Goal: Task Accomplishment & Management: Complete application form

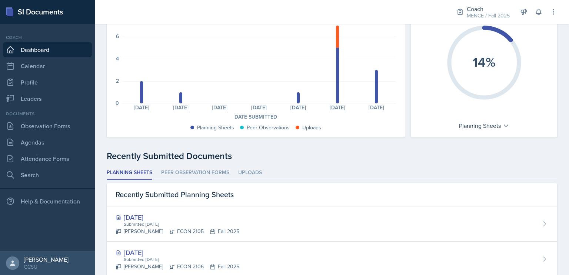
scroll to position [69, 0]
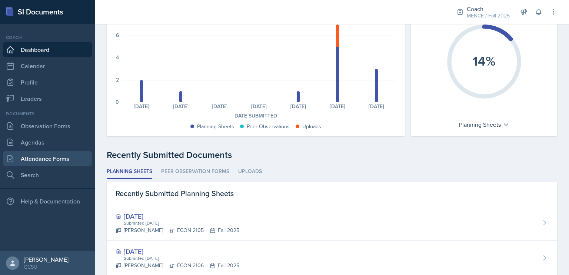
click at [66, 158] on link "Attendance Forms" at bounding box center [47, 158] width 89 height 15
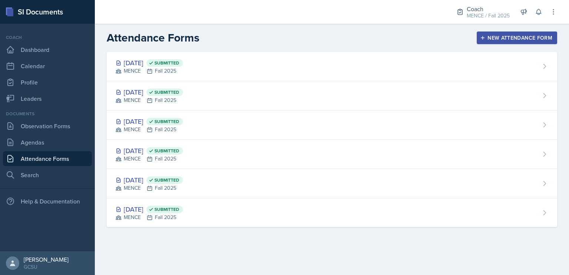
click at [535, 37] on div "New Attendance Form" at bounding box center [517, 38] width 71 height 6
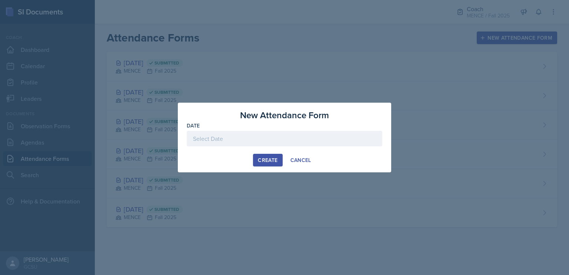
click at [369, 144] on div at bounding box center [285, 139] width 196 height 16
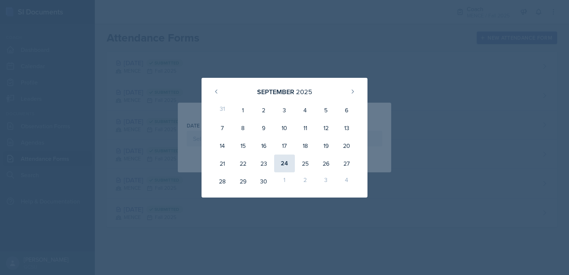
click at [281, 165] on div "24" at bounding box center [284, 164] width 21 height 18
type input "[DATE]"
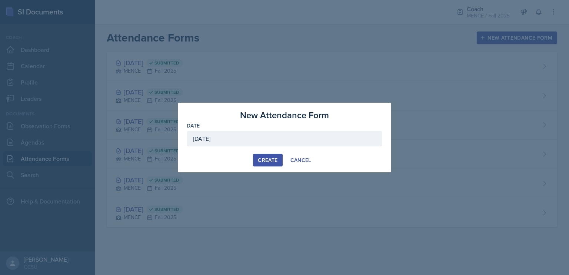
click at [261, 160] on div "Create" at bounding box center [268, 160] width 20 height 6
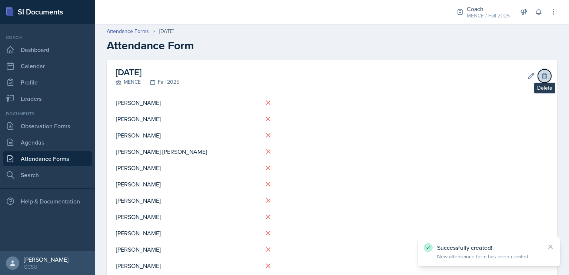
click at [544, 77] on button "Delete" at bounding box center [544, 75] width 13 height 13
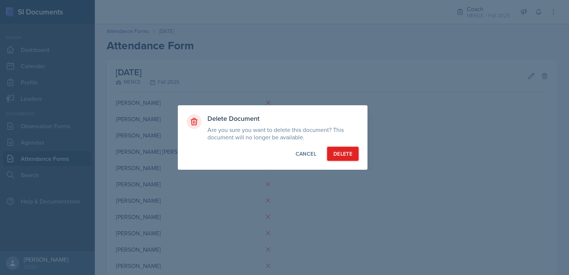
click at [347, 150] on div "Delete" at bounding box center [342, 153] width 19 height 7
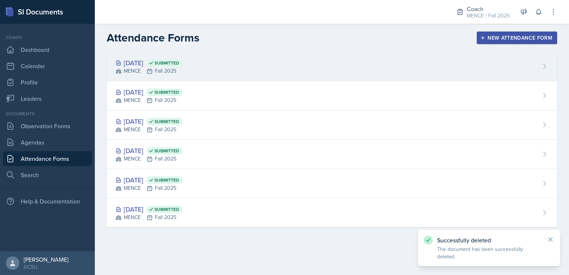
click at [126, 72] on div "MENCE Fall 2025" at bounding box center [149, 71] width 67 height 8
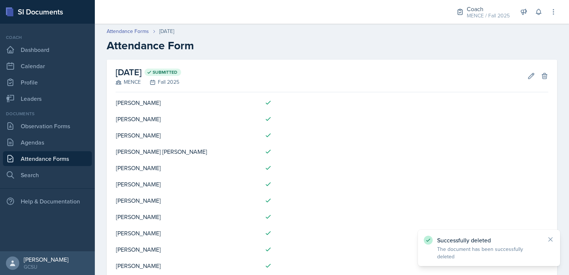
scroll to position [39, 0]
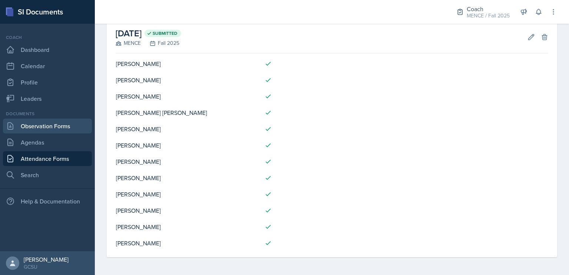
click at [53, 133] on link "Observation Forms" at bounding box center [47, 126] width 89 height 15
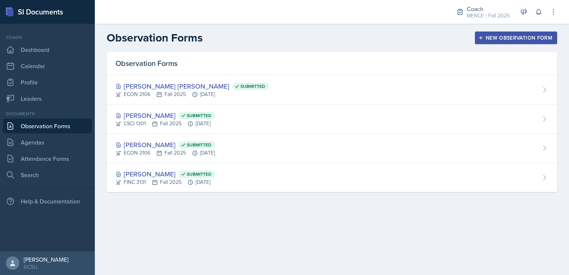
click at [534, 42] on button "New Observation Form" at bounding box center [516, 37] width 82 height 13
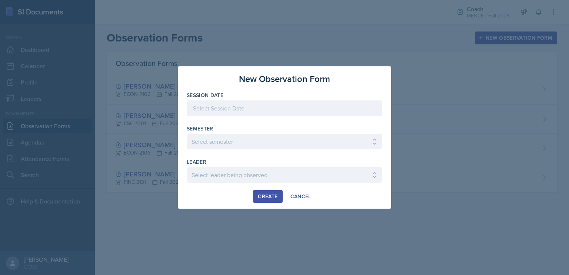
click at [244, 108] on div at bounding box center [285, 108] width 196 height 16
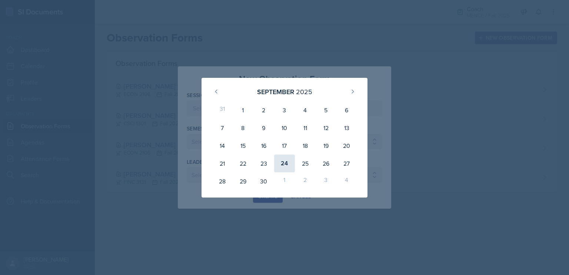
click at [285, 162] on div "24" at bounding box center [284, 164] width 21 height 18
type input "[DATE]"
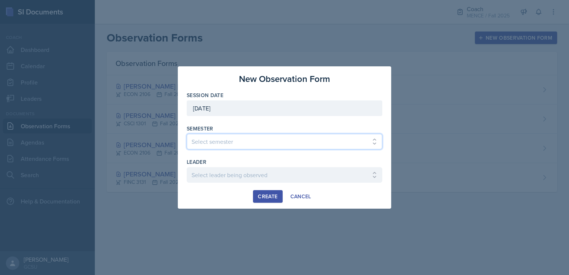
click at [262, 140] on select "Select semester All Spring 2020 Fall 2023 Spring 2019 Spring 2018 Fall 2017 Spr…" at bounding box center [285, 142] width 196 height 16
select select "986fdc3e-2246-4ffd-9cb8-78666de4ebed"
click at [187, 134] on select "Select semester All Spring 2020 Fall 2023 Spring 2019 Spring 2018 Fall 2017 Spr…" at bounding box center [285, 142] width 196 height 16
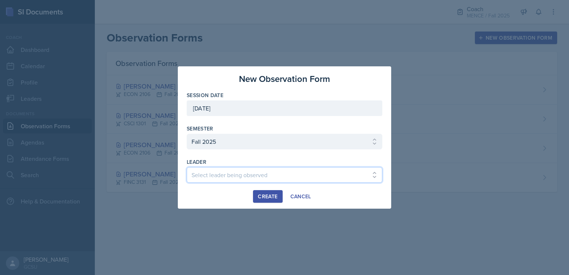
click at [273, 175] on select "Select leader being observed [PERSON_NAME] [PERSON_NAME] / CHEM 1211 / [PERSON_…" at bounding box center [285, 175] width 196 height 16
select select "e040713f-aea0-4a33-9a47-5bdacdc468ef"
click at [187, 167] on select "Select leader being observed [PERSON_NAME] [PERSON_NAME] / CHEM 1211 / [PERSON_…" at bounding box center [285, 175] width 196 height 16
click at [266, 195] on div "Create" at bounding box center [268, 196] width 20 height 6
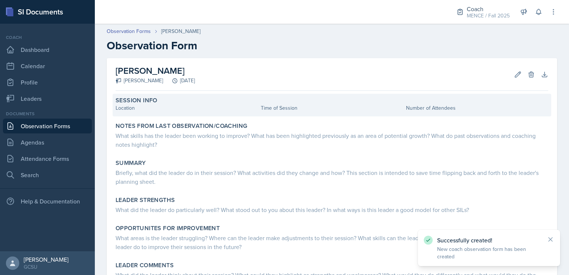
click at [166, 113] on div "Session Info Location Time of Session Number of Attendees" at bounding box center [332, 105] width 439 height 23
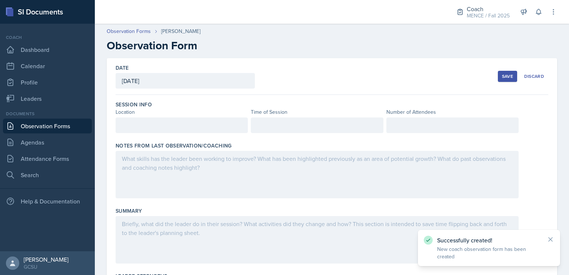
click at [176, 122] on div at bounding box center [182, 125] width 132 height 16
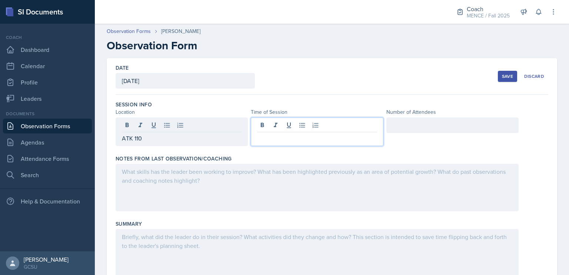
click at [286, 122] on div at bounding box center [317, 131] width 132 height 29
click at [416, 131] on div at bounding box center [452, 125] width 132 height 16
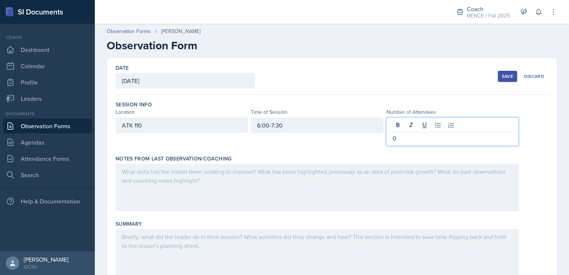
click at [359, 86] on div "Date [DATE] [DATE] 31 1 2 3 4 5 6 7 8 9 10 11 12 13 14 15 16 17 18 19 20 21 22 …" at bounding box center [332, 76] width 433 height 37
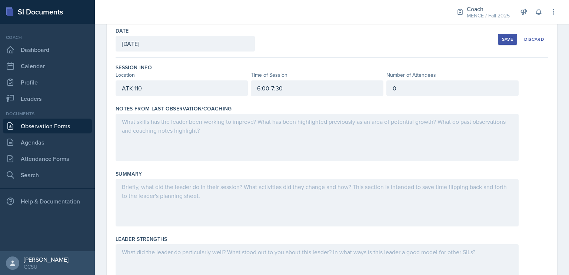
scroll to position [37, 0]
click at [304, 129] on div at bounding box center [317, 137] width 403 height 47
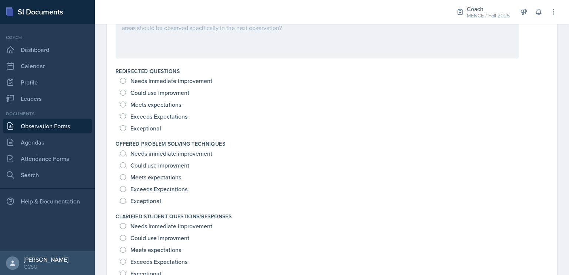
scroll to position [478, 0]
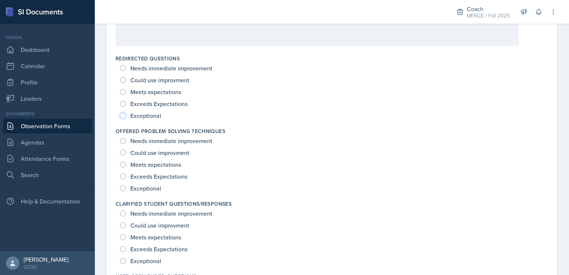
click at [124, 115] on input "Exceptional" at bounding box center [123, 116] width 6 height 6
radio input "true"
click at [122, 186] on input "Exceptional" at bounding box center [123, 188] width 6 height 6
radio input "true"
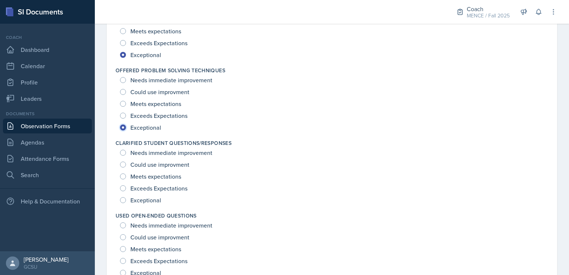
scroll to position [558, 0]
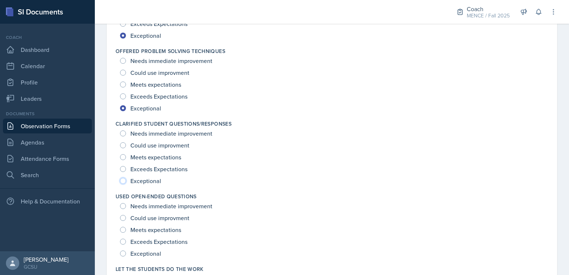
click at [124, 180] on input "Exceptional" at bounding box center [123, 181] width 6 height 6
radio input "true"
click at [122, 255] on input "Exceptional" at bounding box center [123, 253] width 6 height 6
radio input "true"
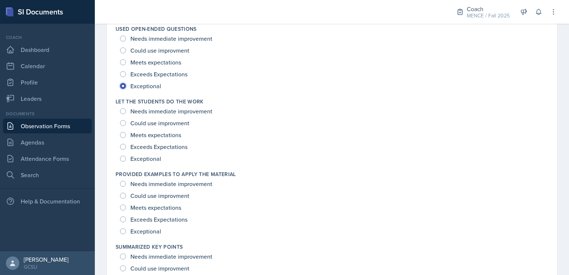
scroll to position [732, 0]
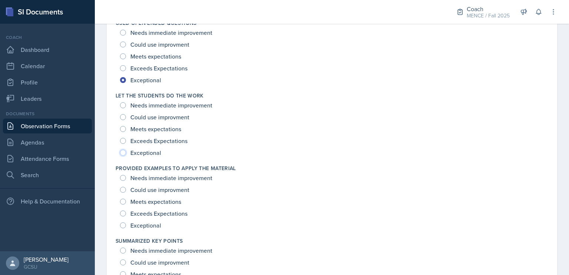
click at [124, 153] on input "Exceptional" at bounding box center [123, 153] width 6 height 6
radio input "true"
click at [120, 226] on input "Exceptional" at bounding box center [123, 225] width 6 height 6
radio input "true"
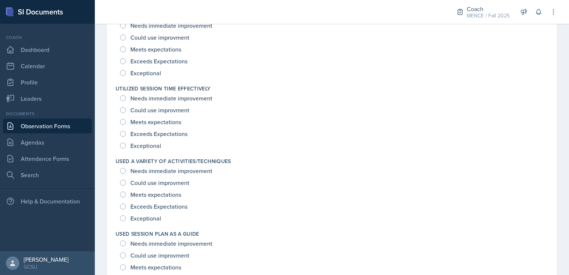
scroll to position [917, 0]
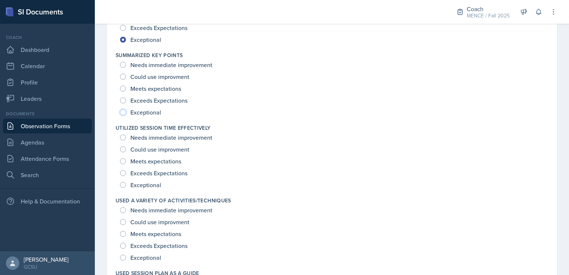
click at [123, 114] on input "Exceptional" at bounding box center [123, 112] width 6 height 6
radio input "true"
click at [123, 186] on input "Exceptional" at bounding box center [123, 185] width 6 height 6
radio input "true"
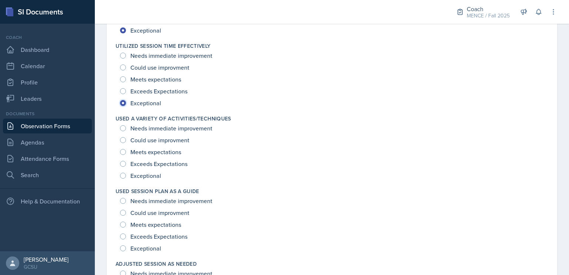
scroll to position [1039, 0]
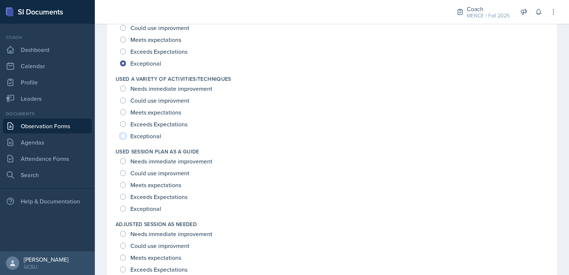
click at [123, 136] on input "Exceptional" at bounding box center [123, 136] width 6 height 6
radio input "true"
click at [126, 205] on div "Exceptional" at bounding box center [141, 209] width 43 height 12
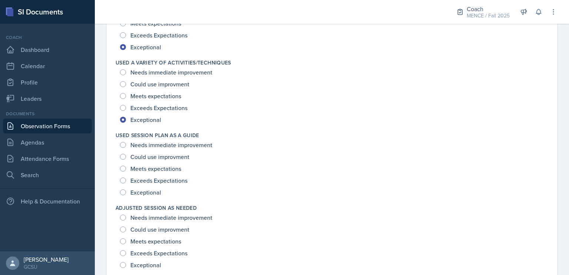
scroll to position [1056, 0]
click at [123, 186] on div "Exceptional" at bounding box center [141, 192] width 43 height 12
click at [123, 193] on input "Exceptional" at bounding box center [123, 192] width 6 height 6
radio input "true"
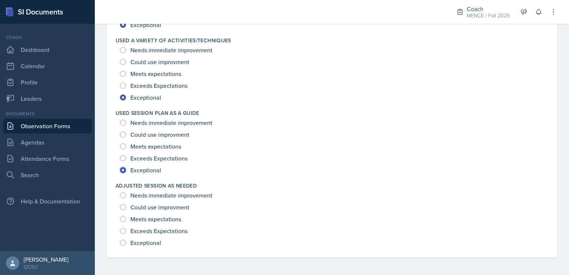
scroll to position [1077, 0]
click at [123, 242] on input "Exceptional" at bounding box center [123, 243] width 6 height 6
radio input "true"
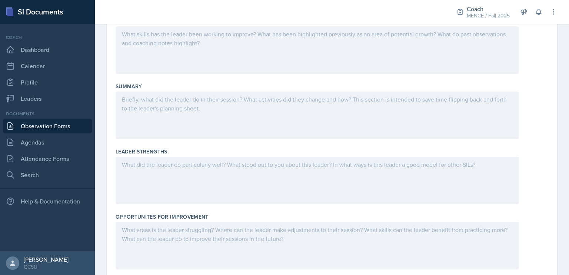
scroll to position [0, 0]
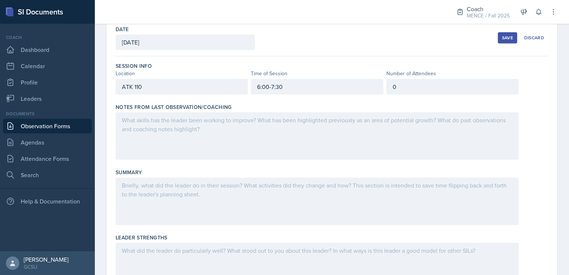
click at [246, 129] on div at bounding box center [317, 135] width 403 height 47
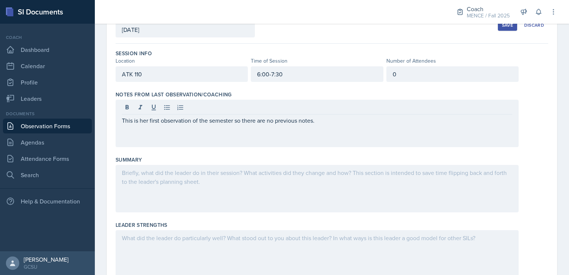
click at [507, 28] on button "Save" at bounding box center [507, 25] width 19 height 11
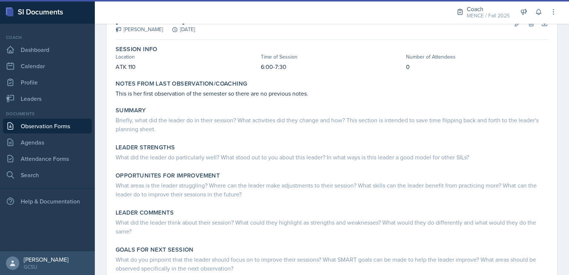
scroll to position [51, 0]
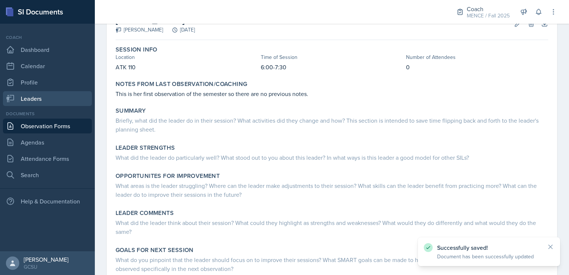
click at [59, 99] on link "Leaders" at bounding box center [47, 98] width 89 height 15
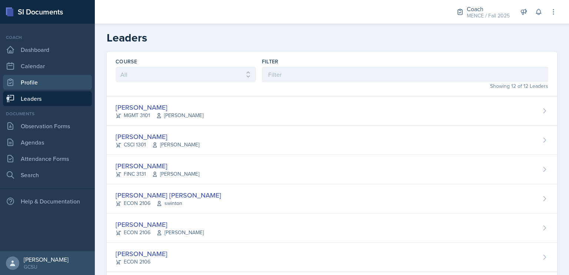
click at [65, 84] on link "Profile" at bounding box center [47, 82] width 89 height 15
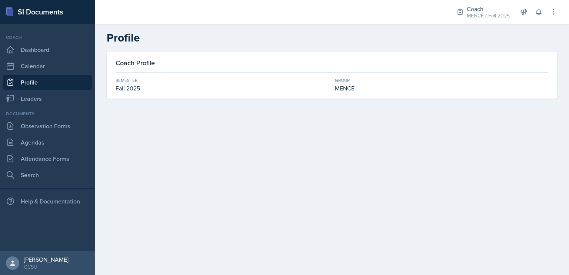
click at [170, 134] on main "Profile Coach Profile Semester Fall 2025 Group MENCE" at bounding box center [332, 149] width 474 height 251
click at [62, 131] on link "Observation Forms" at bounding box center [47, 126] width 89 height 15
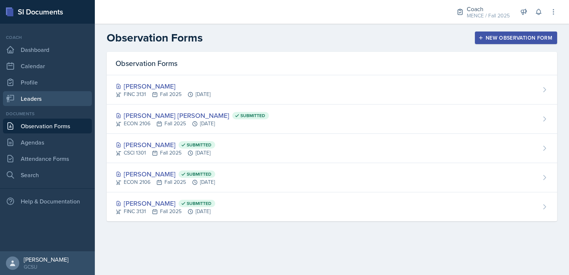
click at [49, 96] on link "Leaders" at bounding box center [47, 98] width 89 height 15
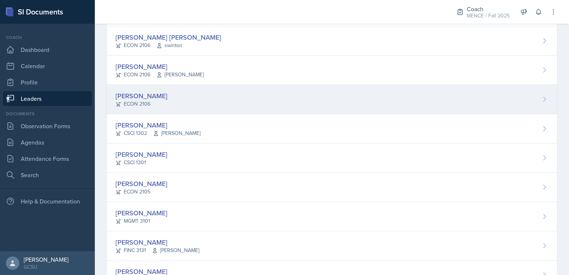
scroll to position [189, 0]
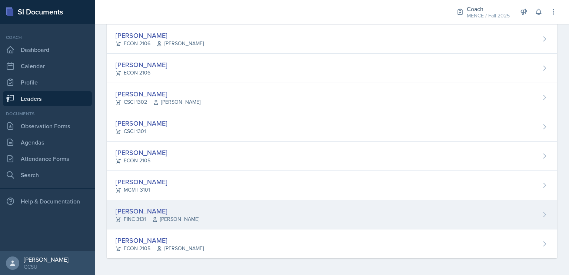
click at [146, 211] on div "[PERSON_NAME]" at bounding box center [158, 211] width 84 height 10
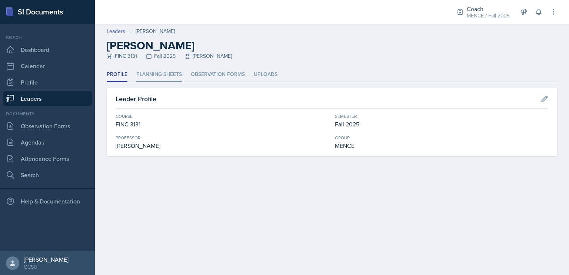
click at [175, 71] on li "Planning Sheets" at bounding box center [159, 74] width 46 height 14
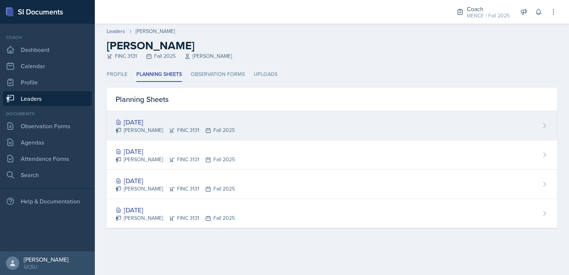
click at [165, 123] on div "[DATE]" at bounding box center [175, 122] width 119 height 10
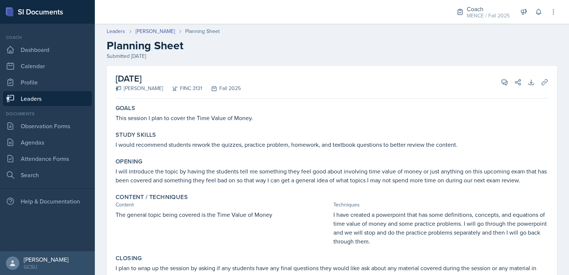
scroll to position [54, 0]
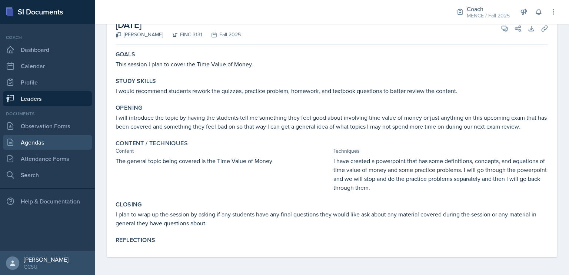
click at [49, 140] on link "Agendas" at bounding box center [47, 142] width 89 height 15
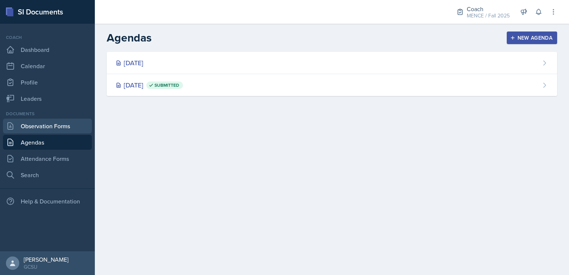
click at [42, 127] on link "Observation Forms" at bounding box center [47, 126] width 89 height 15
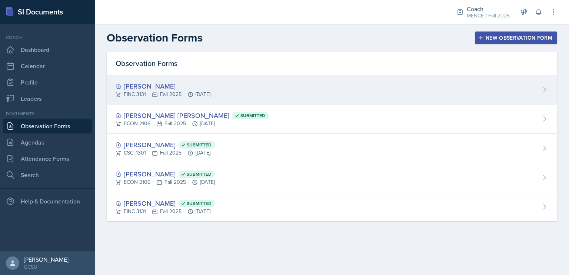
click at [160, 87] on div "[PERSON_NAME]" at bounding box center [163, 86] width 95 height 10
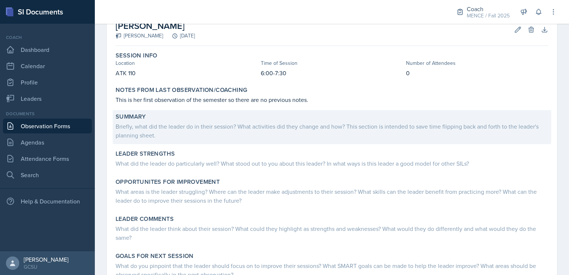
click at [277, 139] on div "Briefly, what did the leader do in their session? What activities did they chan…" at bounding box center [332, 131] width 433 height 18
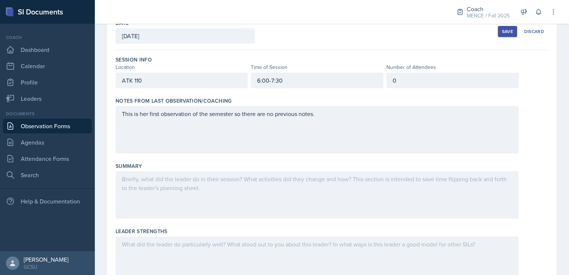
scroll to position [42, 0]
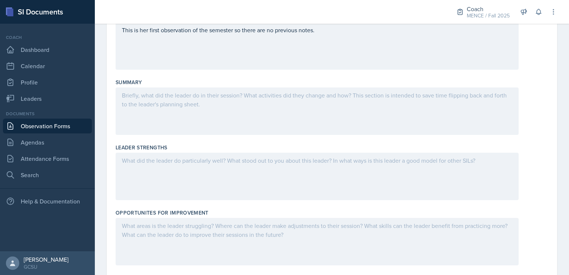
click at [288, 106] on div at bounding box center [317, 110] width 403 height 47
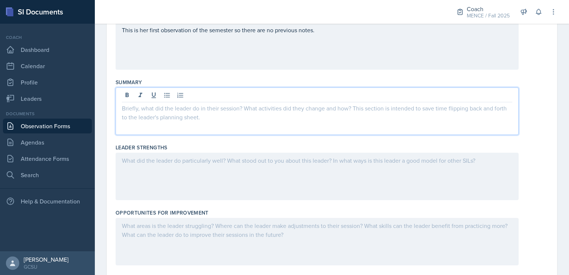
scroll to position [141, 0]
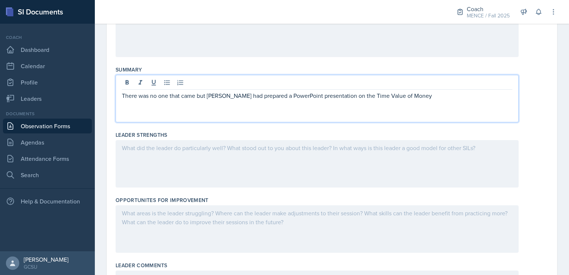
click at [391, 94] on p "There was no one that came but [PERSON_NAME] had prepared a PowerPoint presenta…" at bounding box center [317, 95] width 391 height 9
click at [405, 95] on p "There was no one that came but [PERSON_NAME] had prepared a PowerPoint presenta…" at bounding box center [317, 95] width 391 height 9
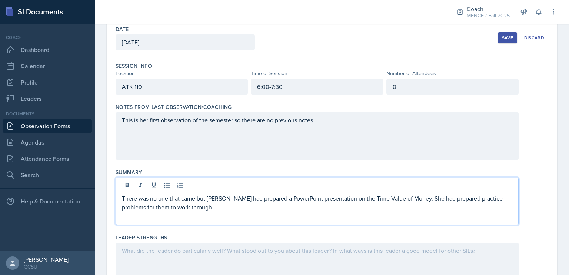
scroll to position [33, 0]
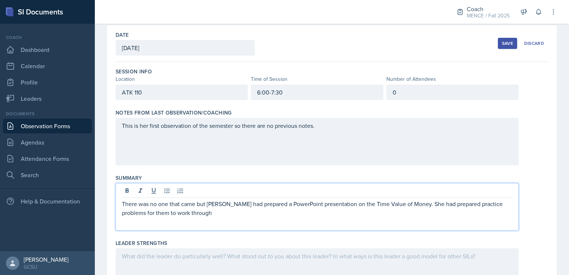
click at [502, 42] on div "Save" at bounding box center [507, 43] width 11 height 6
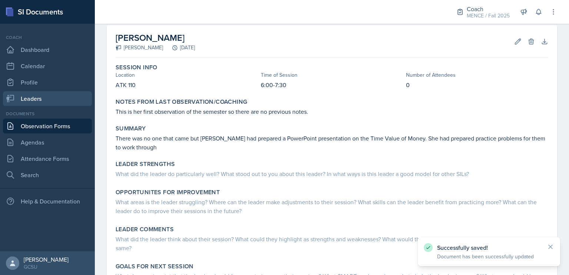
click at [23, 94] on link "Leaders" at bounding box center [47, 98] width 89 height 15
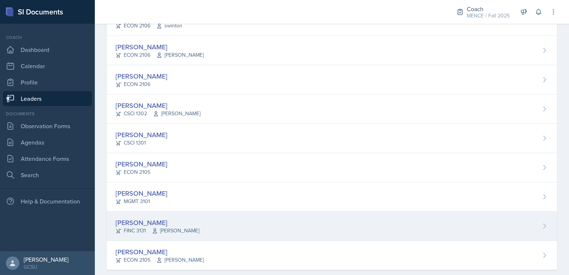
scroll to position [176, 0]
click at [135, 223] on div "[PERSON_NAME]" at bounding box center [158, 224] width 84 height 10
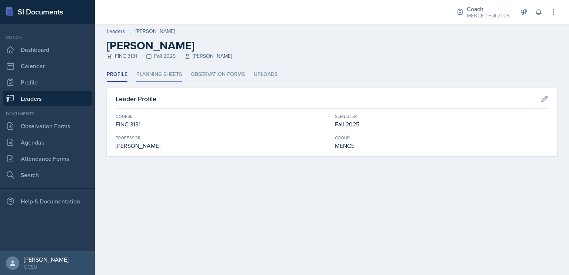
click at [166, 77] on li "Planning Sheets" at bounding box center [159, 74] width 46 height 14
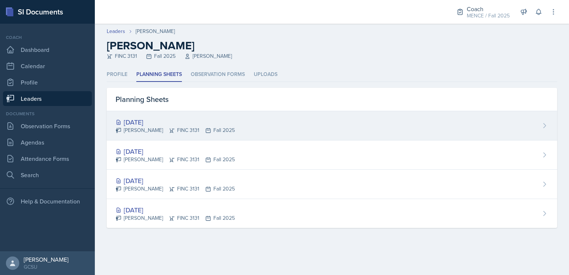
click at [176, 130] on div "[PERSON_NAME] FINC 3131 Fall 2025" at bounding box center [175, 130] width 119 height 8
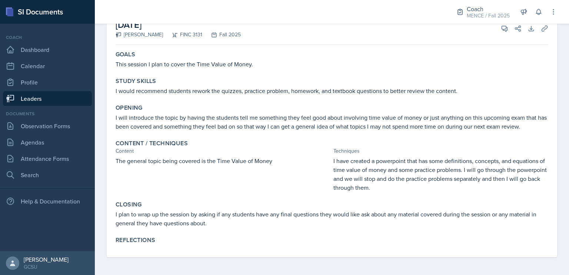
scroll to position [54, 0]
click at [51, 123] on link "Observation Forms" at bounding box center [47, 126] width 89 height 15
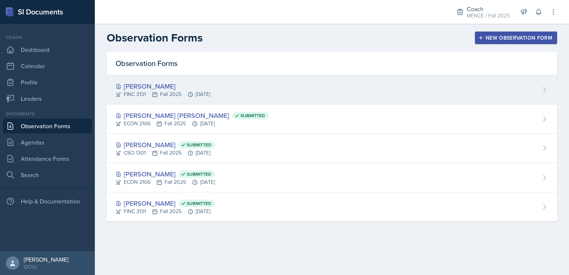
click at [170, 84] on div "[PERSON_NAME]" at bounding box center [163, 86] width 95 height 10
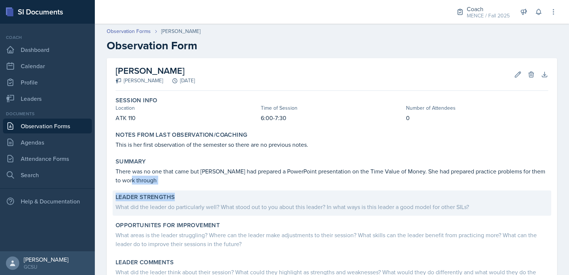
drag, startPoint x: 454, startPoint y: 184, endPoint x: 354, endPoint y: 198, distance: 100.7
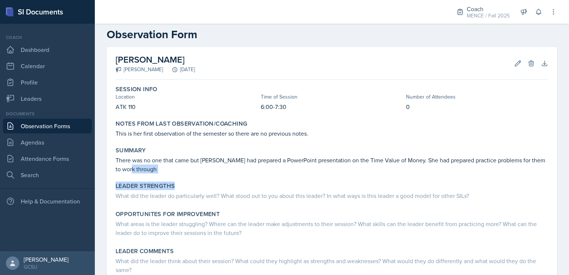
scroll to position [21, 0]
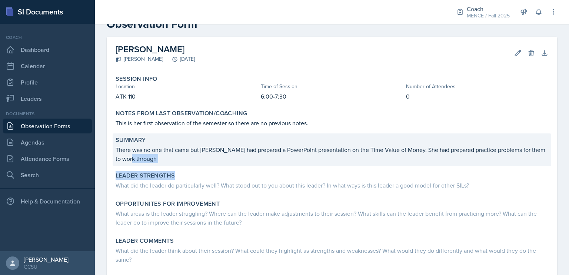
copy div "Leader Strengths"
click at [352, 160] on p "There was no one that came but [PERSON_NAME] had prepared a PowerPoint presenta…" at bounding box center [332, 154] width 433 height 18
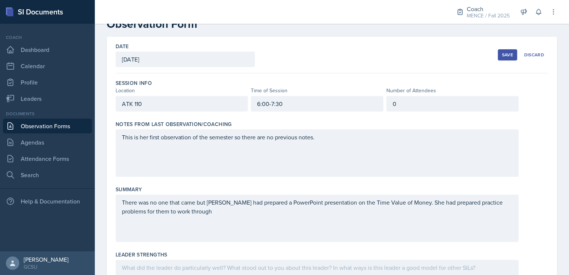
click at [280, 219] on div "There was no one that came but [PERSON_NAME] had prepared a PowerPoint presenta…" at bounding box center [317, 218] width 403 height 47
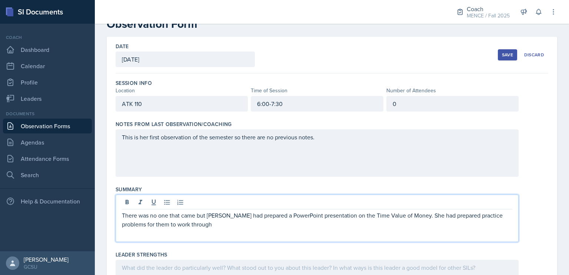
scroll to position [34, 0]
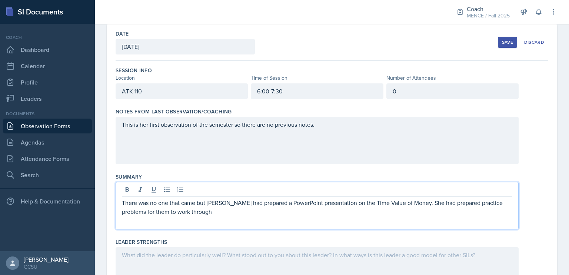
click at [246, 206] on p "There was no one that came but [PERSON_NAME] had prepared a PowerPoint presenta…" at bounding box center [317, 207] width 391 height 18
click at [250, 213] on p "There was no one that came but [PERSON_NAME] had prepared a PowerPoint presenta…" at bounding box center [317, 207] width 391 height 18
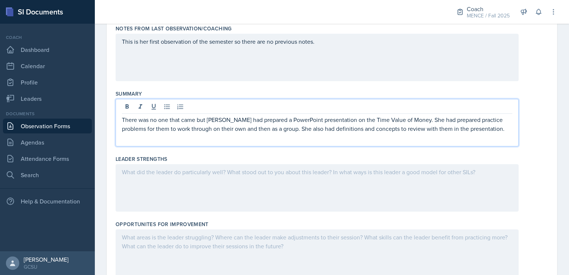
click at [447, 192] on div at bounding box center [317, 187] width 403 height 47
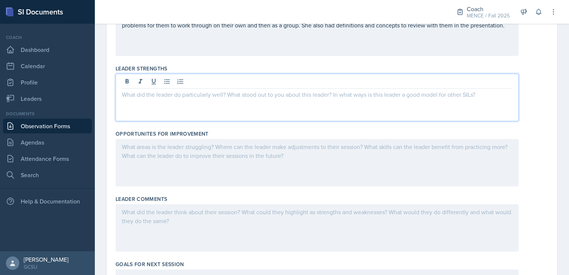
scroll to position [207, 0]
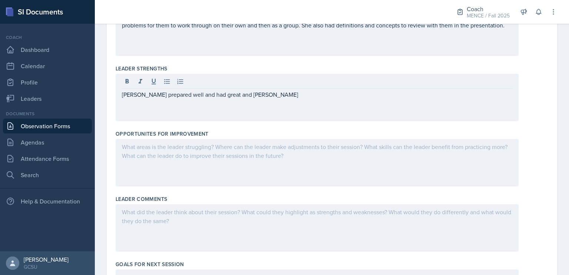
click at [236, 87] on div at bounding box center [317, 82] width 391 height 12
click at [262, 104] on div "[PERSON_NAME] prepared well and had great and thorough" at bounding box center [317, 97] width 403 height 47
click at [340, 63] on div "Leader Strengths [PERSON_NAME] prepared well and had great and thorough" at bounding box center [332, 94] width 433 height 65
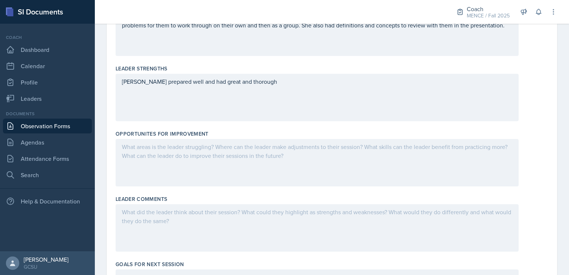
click at [158, 84] on div "[PERSON_NAME] prepared well and had great and thorough" at bounding box center [317, 97] width 403 height 47
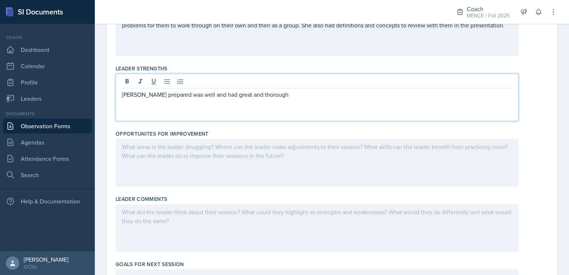
click at [181, 97] on p "[PERSON_NAME] prepared was well and had great and thorough" at bounding box center [317, 94] width 391 height 9
click at [292, 97] on p "[PERSON_NAME] prepared was well prepared and had great and thorough" at bounding box center [317, 94] width 391 height 9
click at [403, 63] on div "Leader Strengths [PERSON_NAME] prepared was well prepared. She" at bounding box center [332, 94] width 433 height 65
click at [476, 82] on div "[PERSON_NAME] prepared was well prepared. She" at bounding box center [317, 97] width 403 height 47
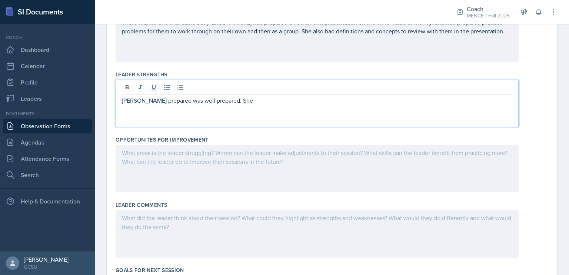
scroll to position [202, 0]
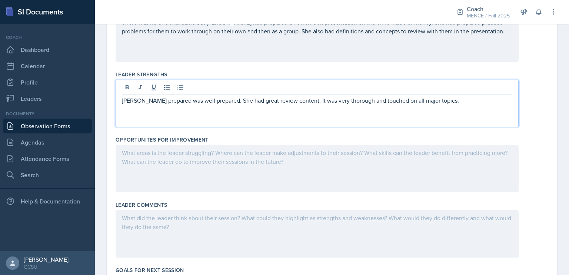
click at [429, 104] on p "[PERSON_NAME] prepared was well prepared. She had great review content. It was …" at bounding box center [317, 100] width 391 height 9
click at [432, 173] on div at bounding box center [317, 168] width 403 height 47
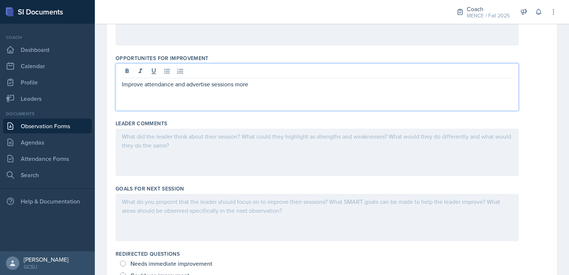
scroll to position [284, 0]
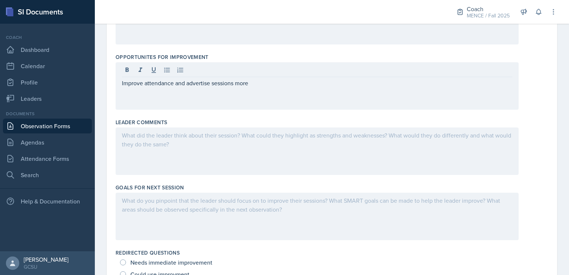
click at [413, 157] on div at bounding box center [317, 150] width 403 height 47
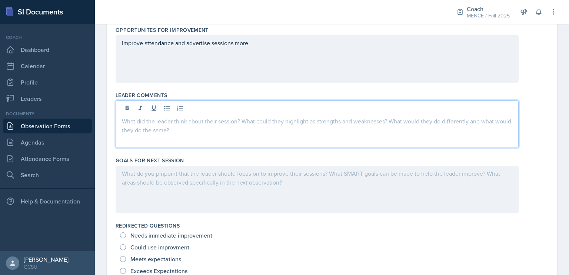
scroll to position [312, 0]
click at [393, 123] on p at bounding box center [317, 120] width 391 height 9
click at [387, 121] on p at bounding box center [317, 120] width 391 height 9
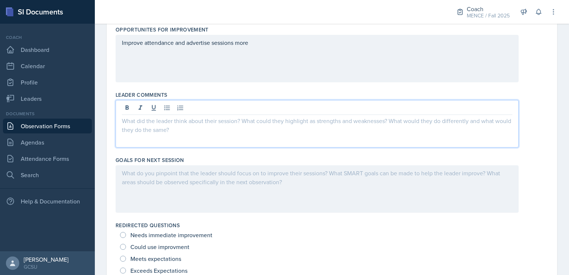
click at [187, 129] on div at bounding box center [317, 123] width 403 height 47
click at [215, 174] on p at bounding box center [317, 173] width 391 height 9
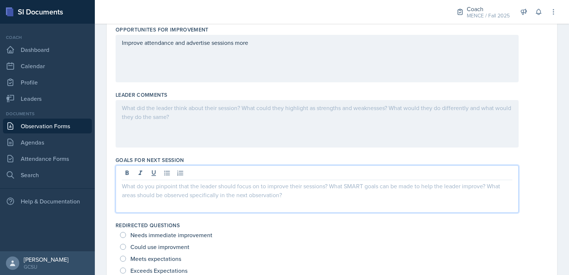
scroll to position [325, 0]
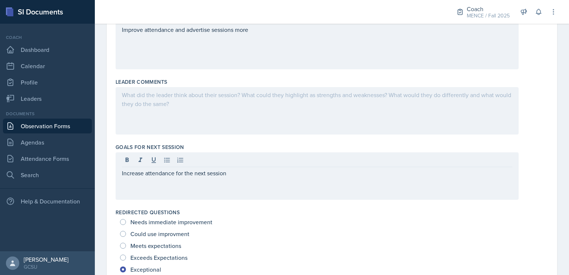
click at [248, 119] on div at bounding box center [317, 110] width 403 height 47
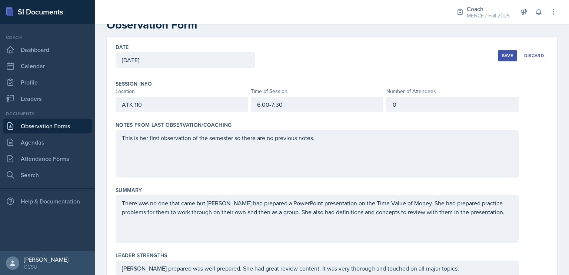
scroll to position [0, 0]
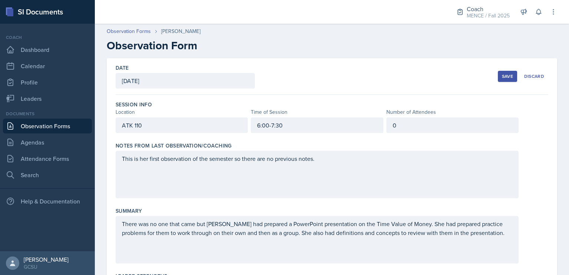
click at [492, 78] on div "Date [DATE] [DATE] 31 1 2 3 4 5 6 7 8 9 10 11 12 13 14 15 16 17 18 19 20 21 22 …" at bounding box center [332, 76] width 433 height 37
click at [502, 77] on div "Save" at bounding box center [507, 76] width 11 height 6
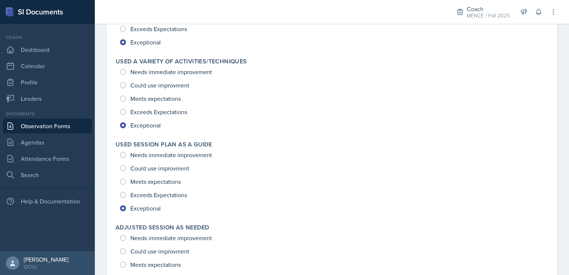
scroll to position [980, 0]
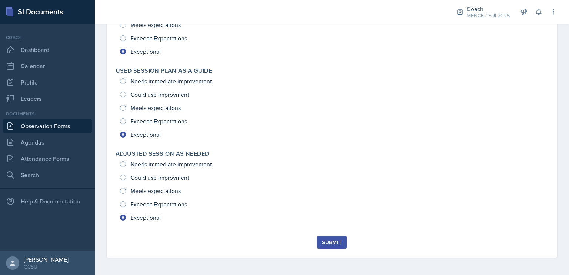
click at [330, 236] on button "Submit" at bounding box center [331, 242] width 29 height 13
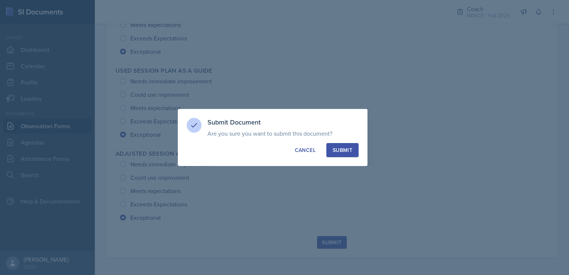
click at [345, 152] on div "Submit" at bounding box center [343, 149] width 20 height 7
radio input "true"
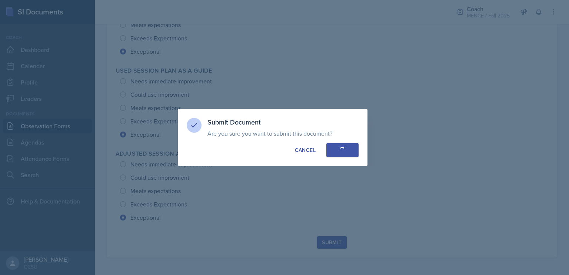
radio input "true"
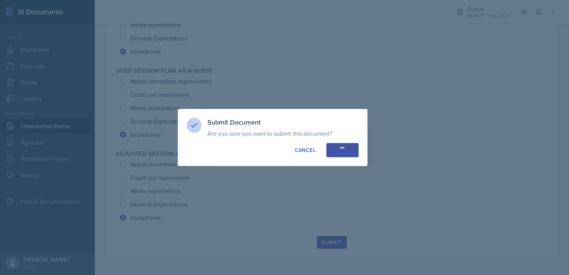
radio input "true"
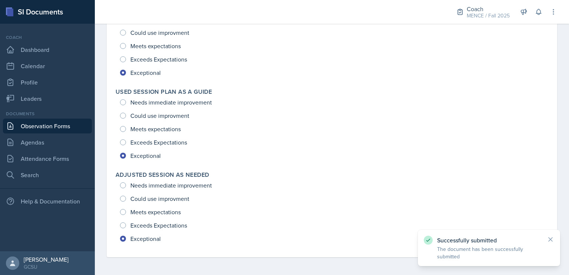
click at [555, 238] on div "Successfully submitted The document has been successfully submitted" at bounding box center [489, 248] width 142 height 36
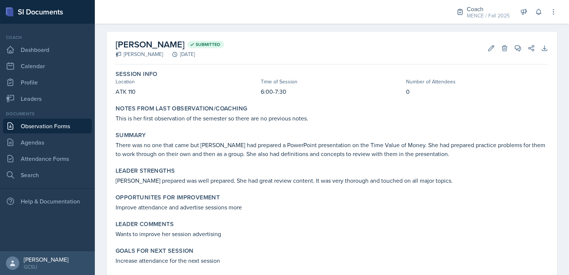
scroll to position [0, 0]
